Goal: Information Seeking & Learning: Learn about a topic

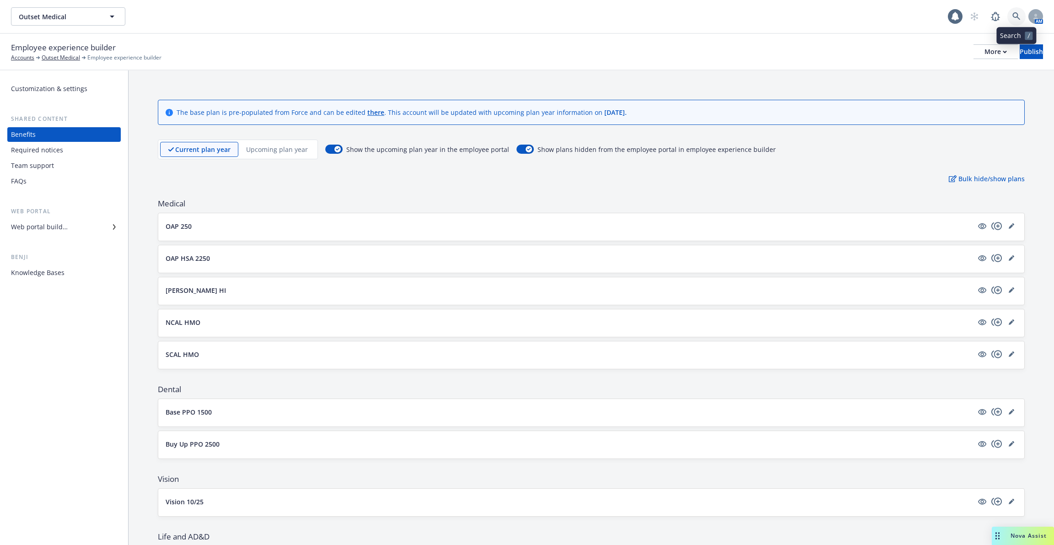
click at [1017, 22] on link at bounding box center [1016, 16] width 18 height 18
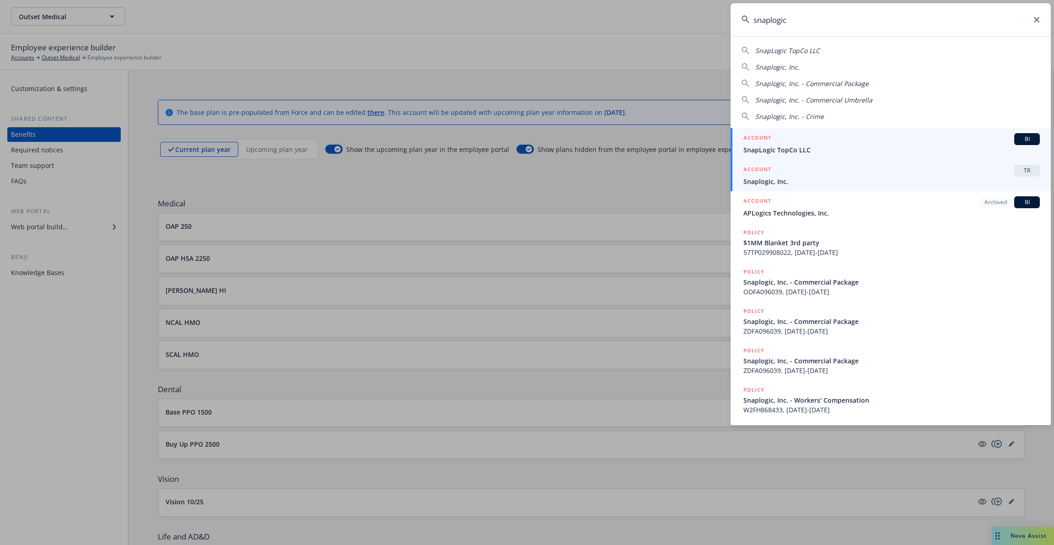
type input "snaplogic"
click at [867, 175] on div "ACCOUNT TR" at bounding box center [891, 171] width 296 height 12
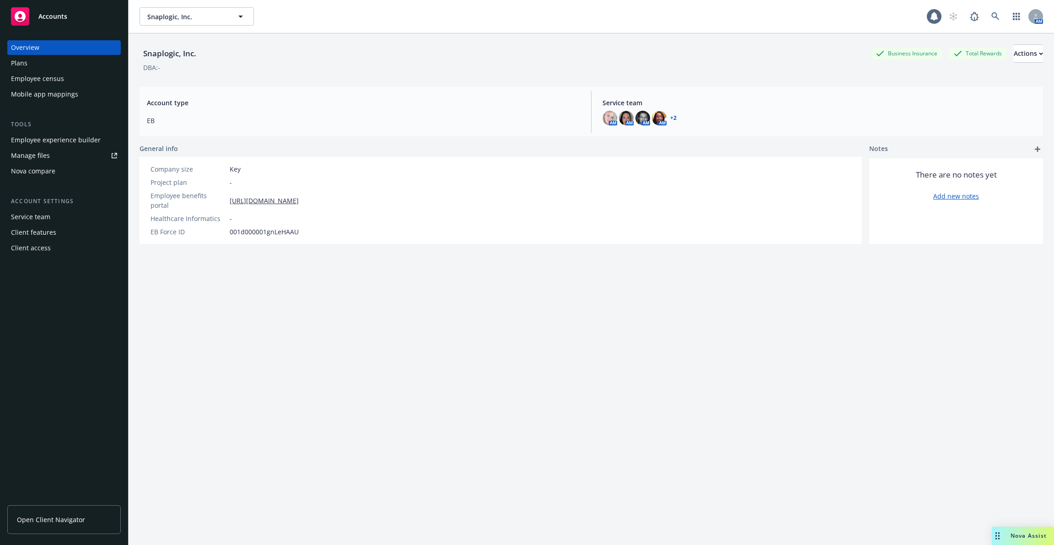
click at [62, 78] on div "Employee census" at bounding box center [37, 78] width 53 height 15
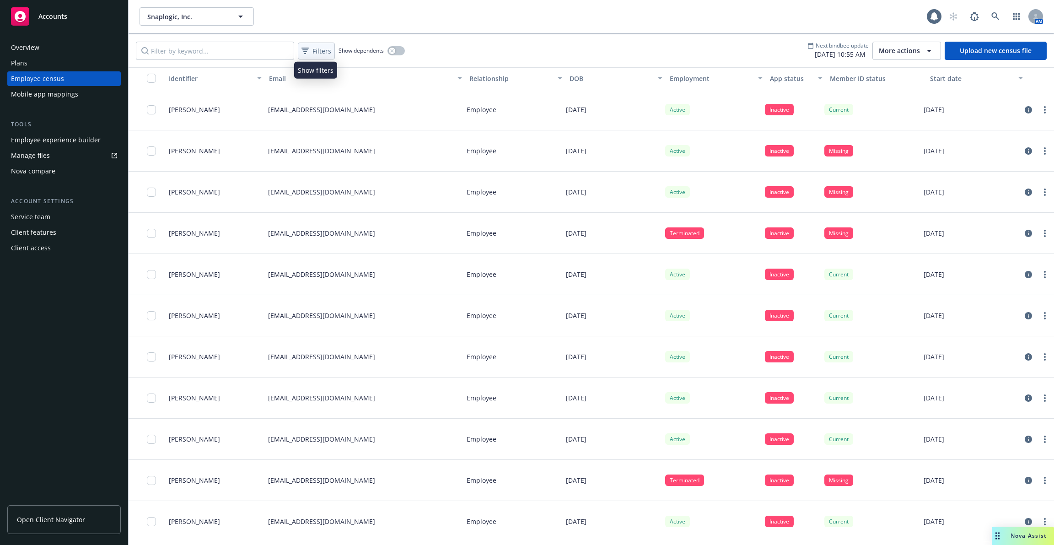
click at [318, 48] on span "Filters" at bounding box center [321, 51] width 19 height 10
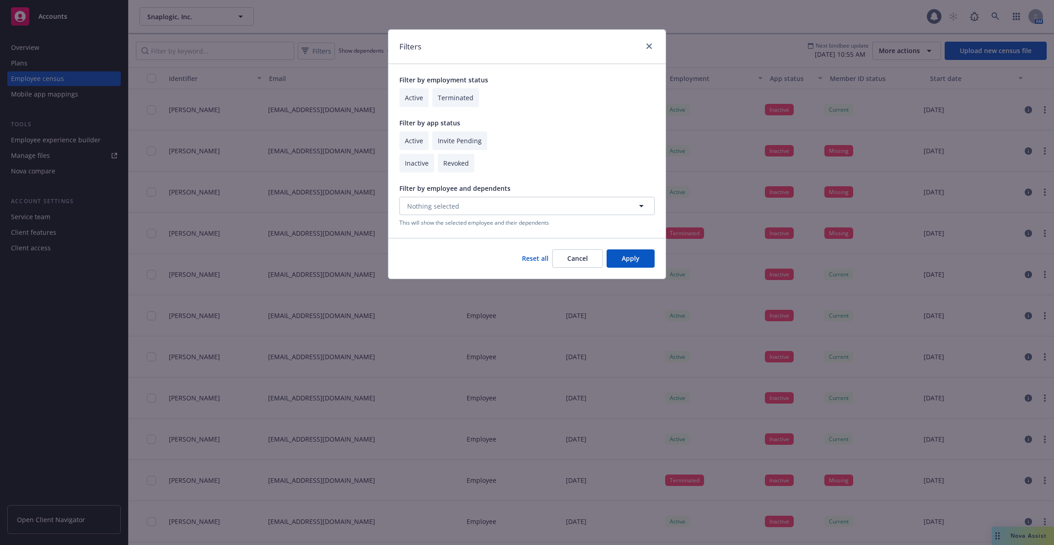
click at [414, 146] on input "checkbox" at bounding box center [413, 140] width 29 height 19
click at [413, 139] on input "checkbox" at bounding box center [413, 140] width 29 height 19
checkbox input "false"
click at [414, 100] on input "checkbox" at bounding box center [413, 97] width 29 height 19
checkbox input "true"
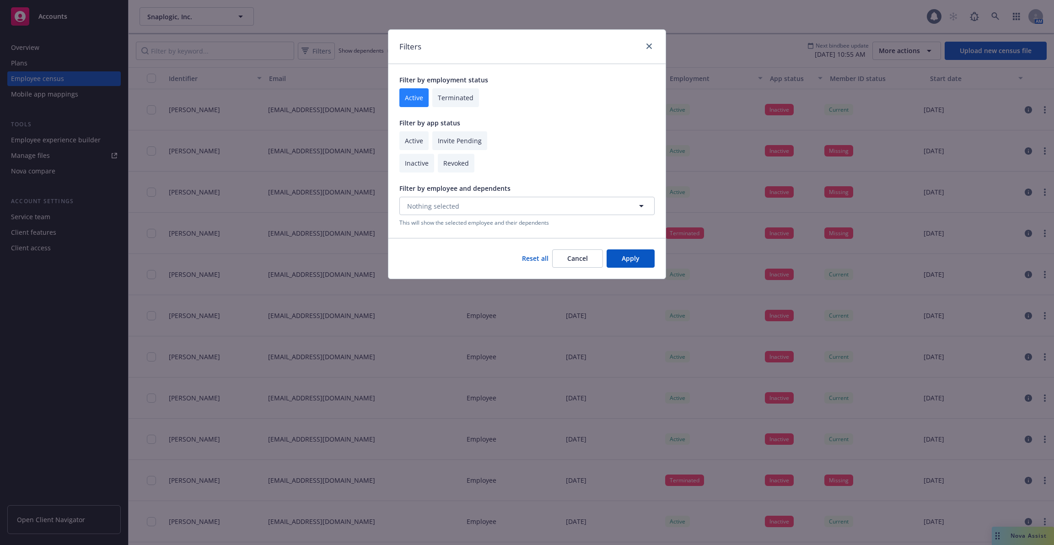
click at [623, 254] on button "Apply" at bounding box center [631, 258] width 48 height 18
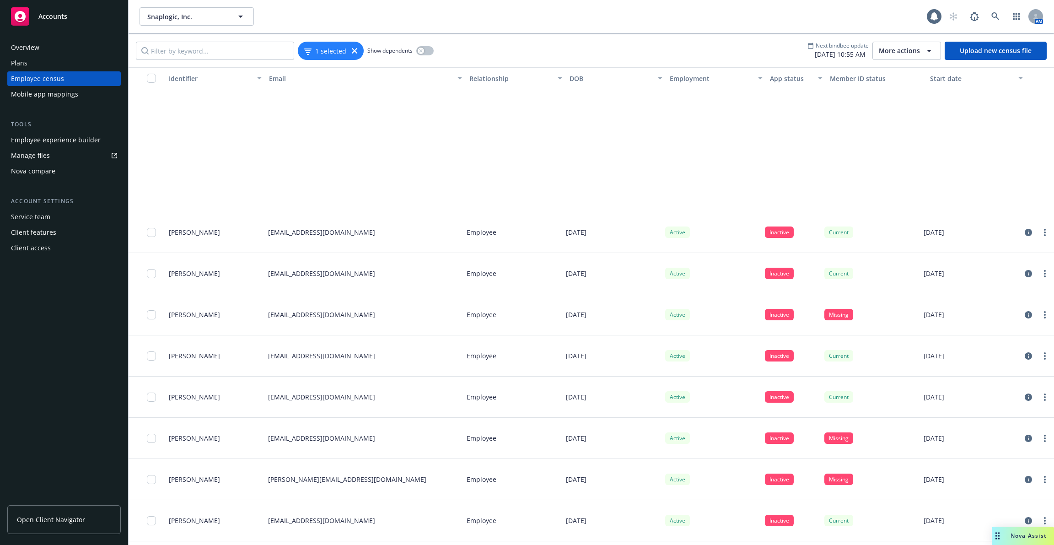
scroll to position [7944, 0]
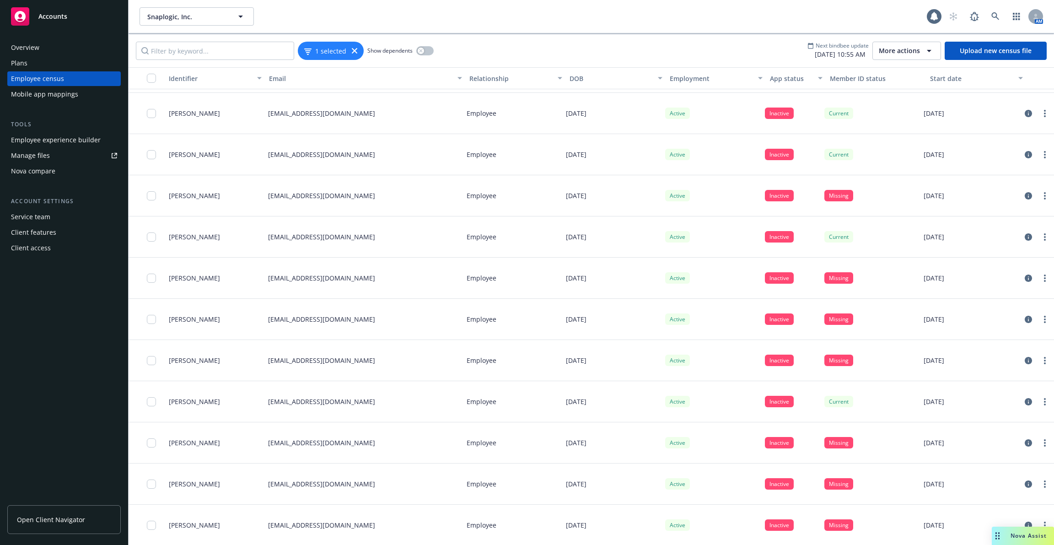
click at [149, 71] on button "button" at bounding box center [147, 78] width 37 height 22
click at [151, 80] on input "checkbox" at bounding box center [151, 78] width 9 height 9
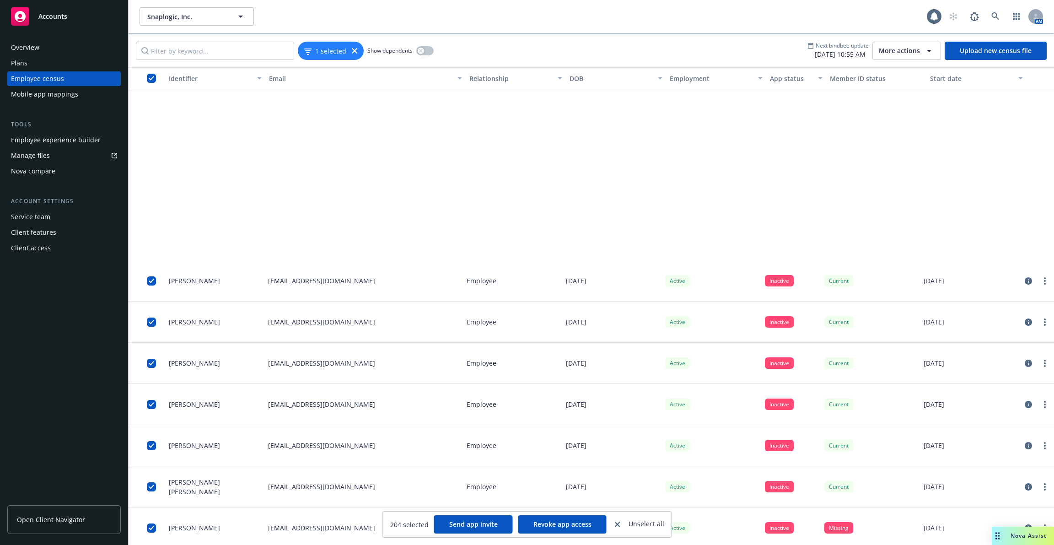
scroll to position [3945, 0]
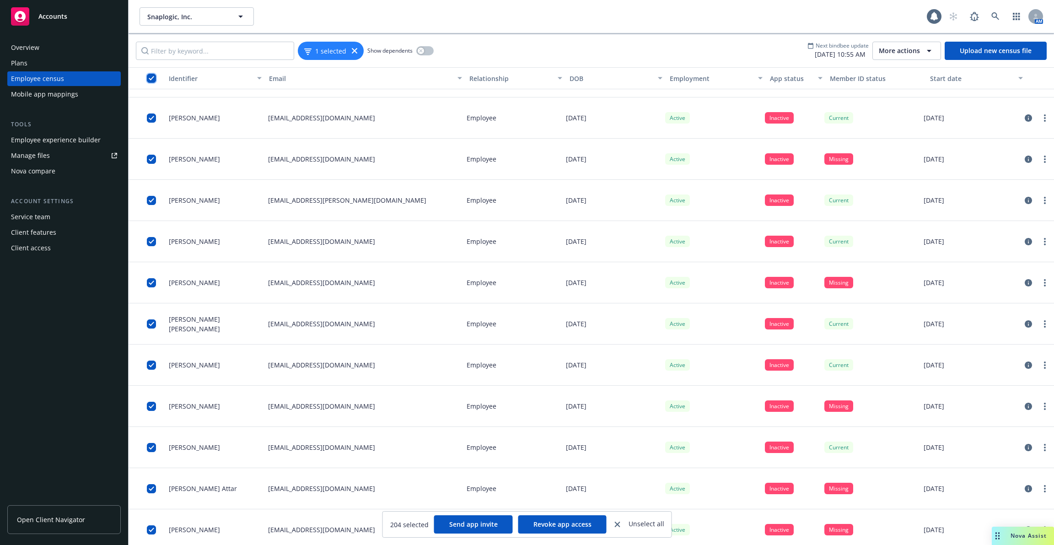
click at [153, 78] on input "checkbox" at bounding box center [151, 78] width 9 height 9
